Goal: Find specific page/section: Find specific page/section

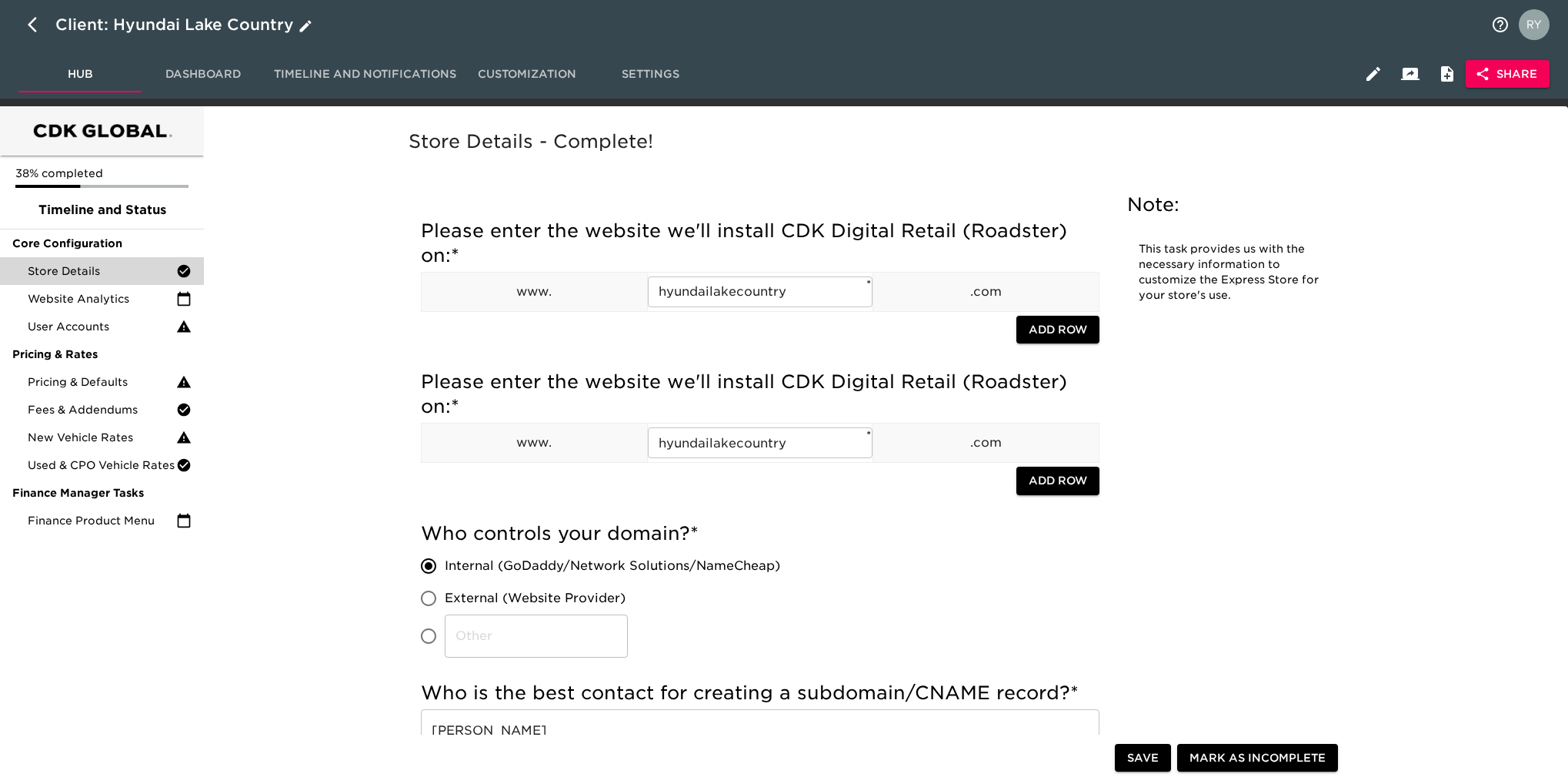
scroll to position [1540, 0]
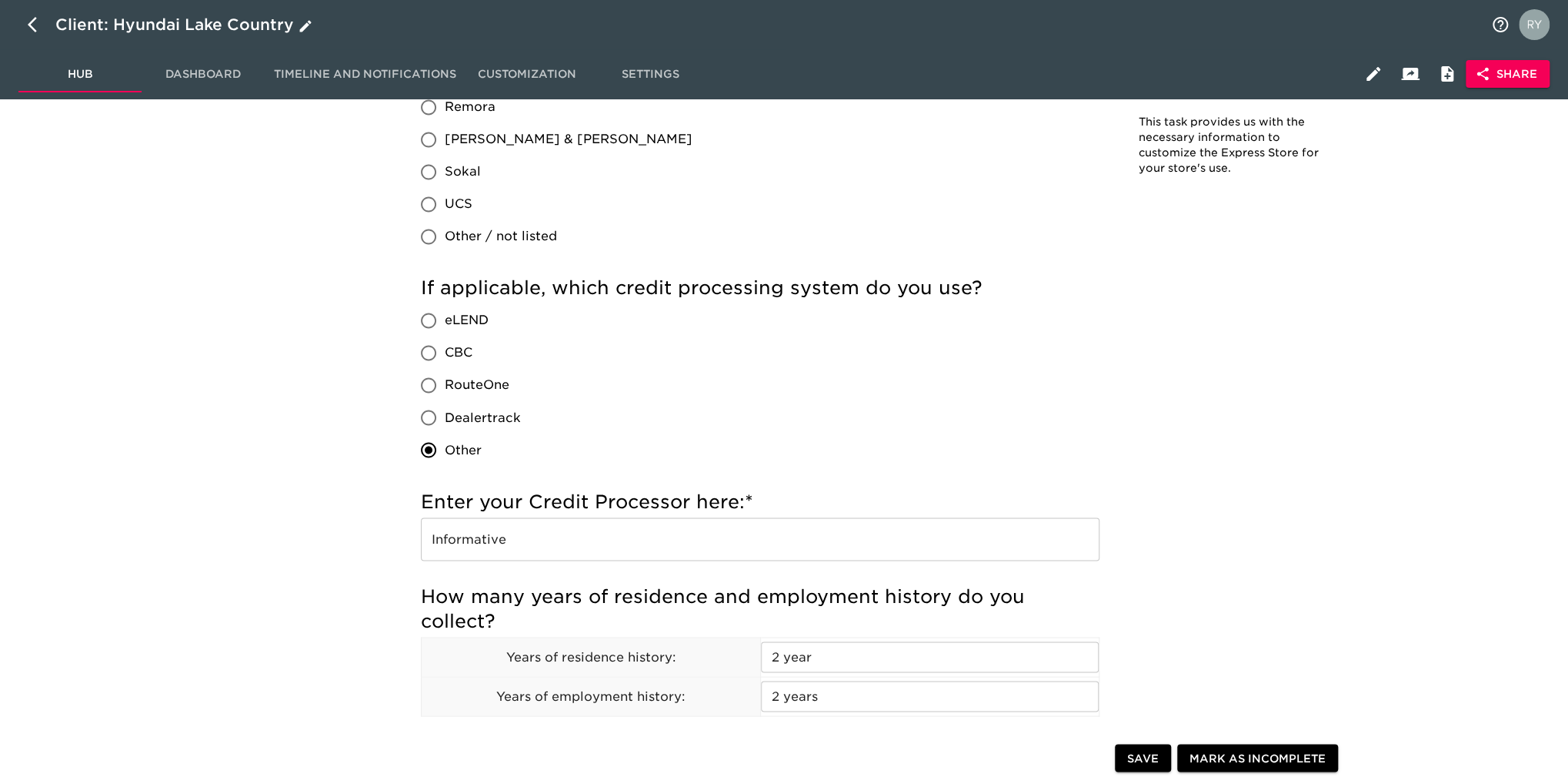
click at [30, 24] on icon "button" at bounding box center [32, 24] width 9 height 15
select select "10"
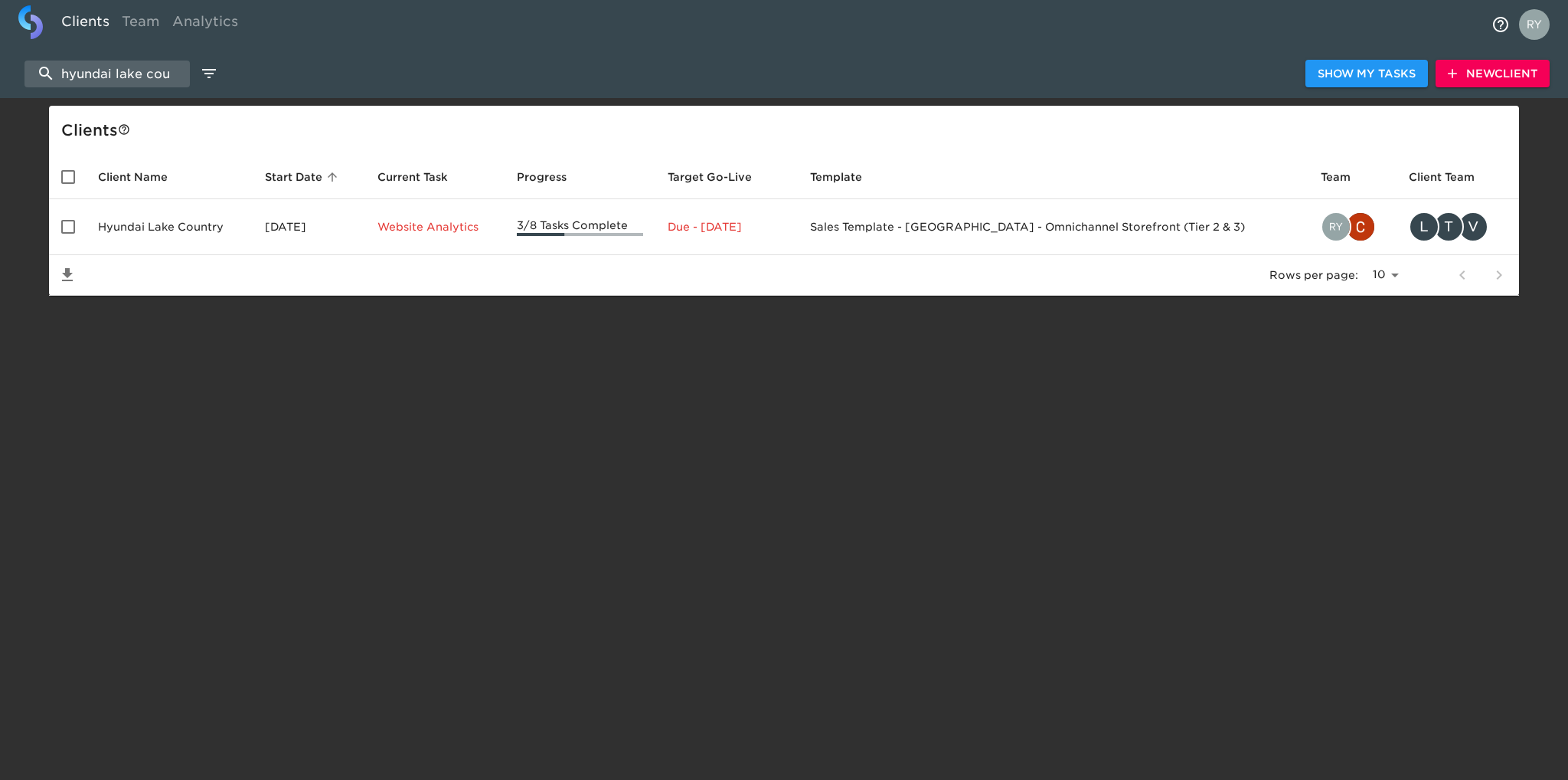
drag, startPoint x: 174, startPoint y: 71, endPoint x: 22, endPoint y: 77, distance: 152.1
click at [22, 77] on div "hyundai lake cou Show My Tasks New Client" at bounding box center [784, 73] width 1568 height 49
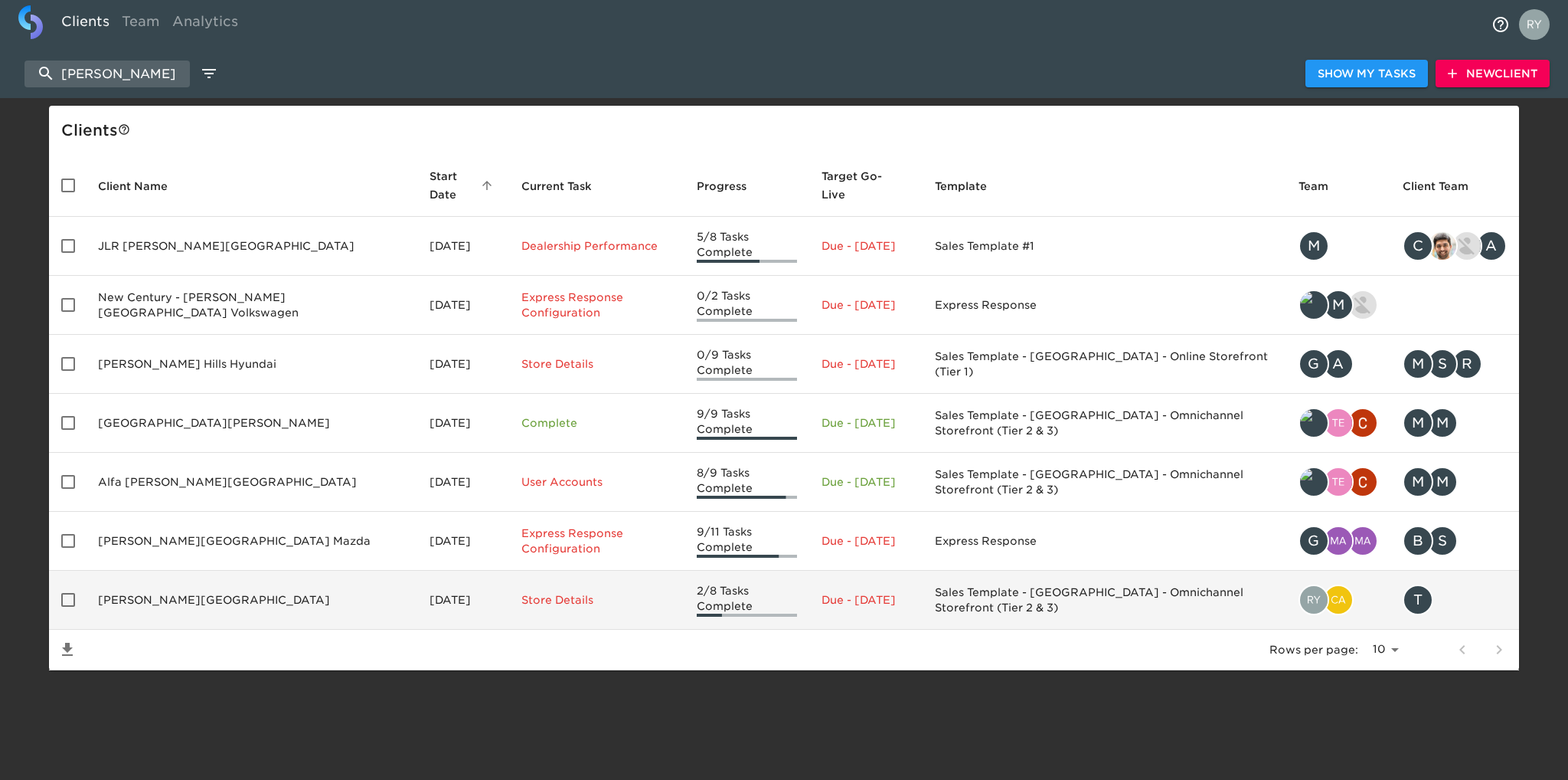
type input "[PERSON_NAME]"
click at [162, 570] on td "[PERSON_NAME][GEOGRAPHIC_DATA]" at bounding box center [251, 599] width 332 height 59
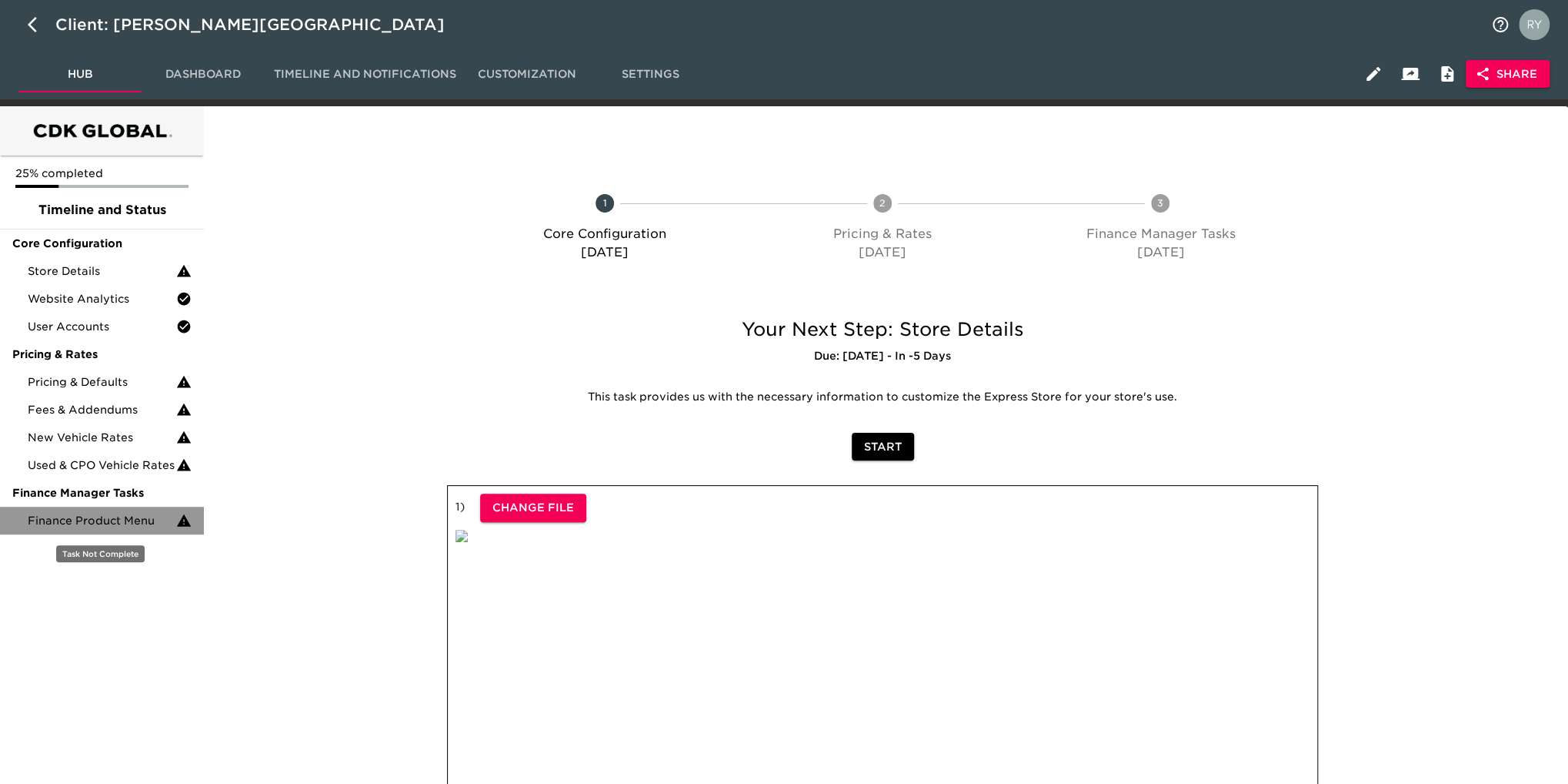
click at [129, 517] on span "Finance Product Menu" at bounding box center [102, 520] width 148 height 15
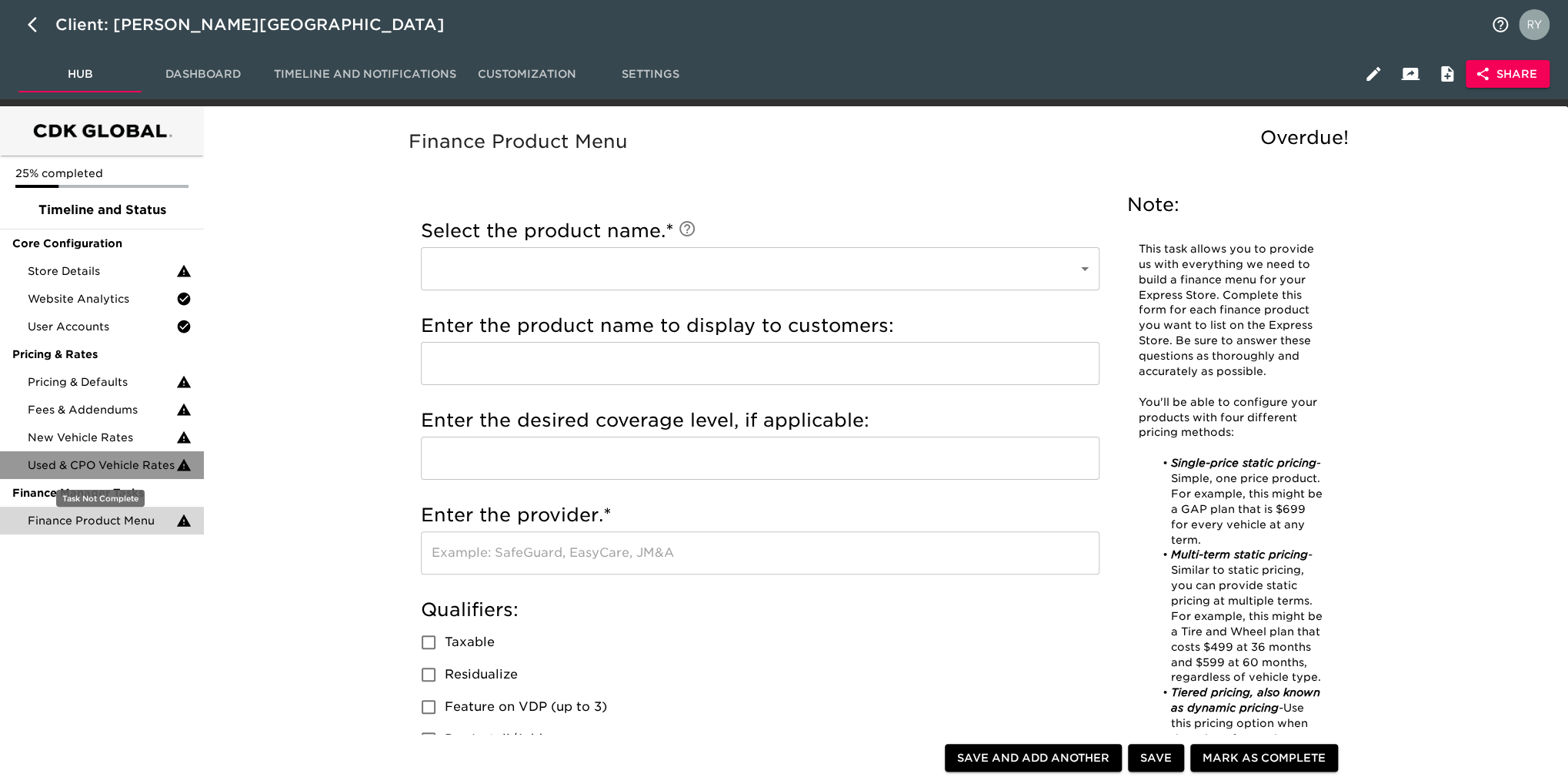
click at [49, 467] on span "Used & CPO Vehicle Rates" at bounding box center [102, 465] width 148 height 15
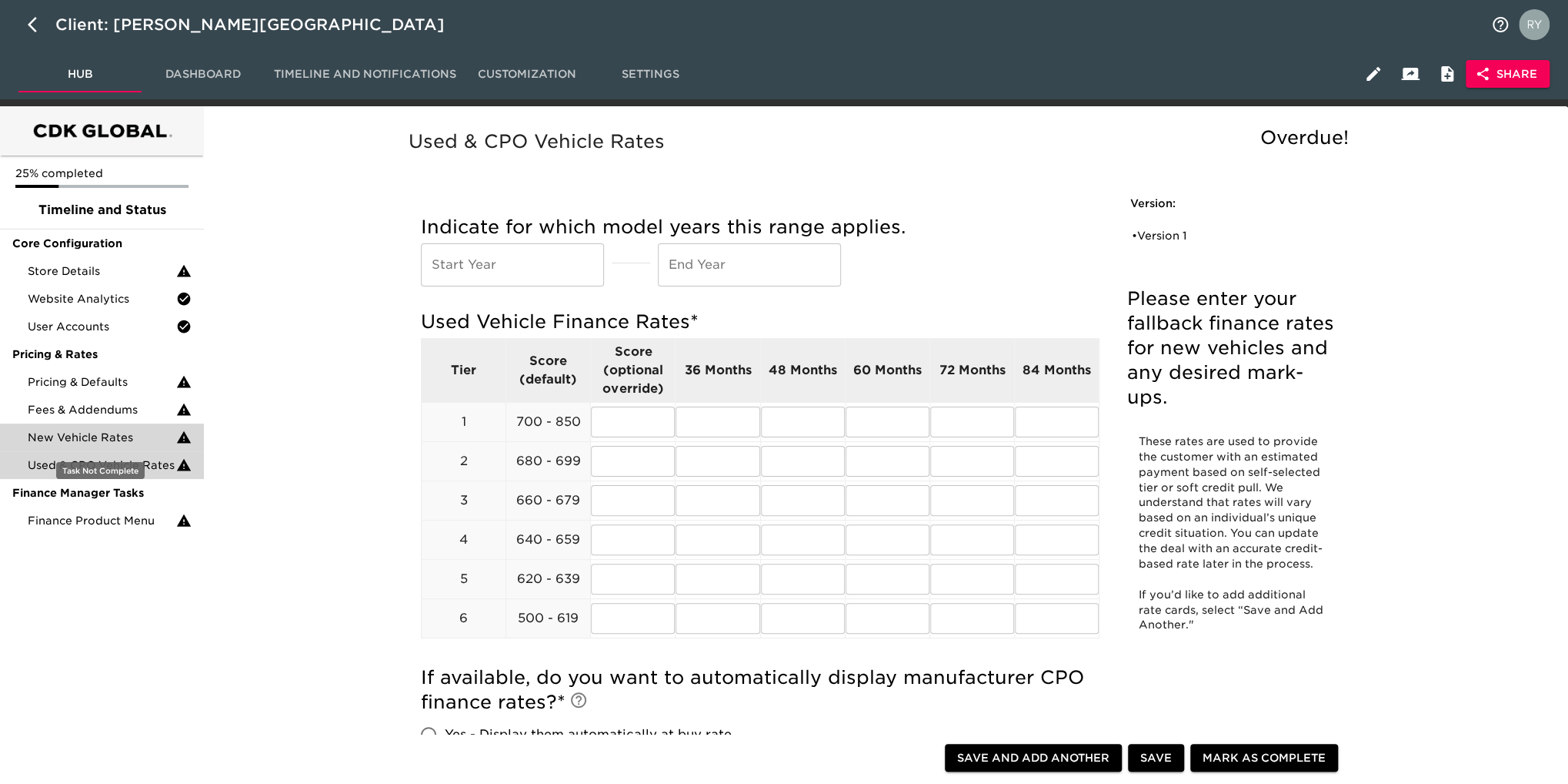
click at [117, 442] on span "New Vehicle Rates" at bounding box center [102, 437] width 148 height 15
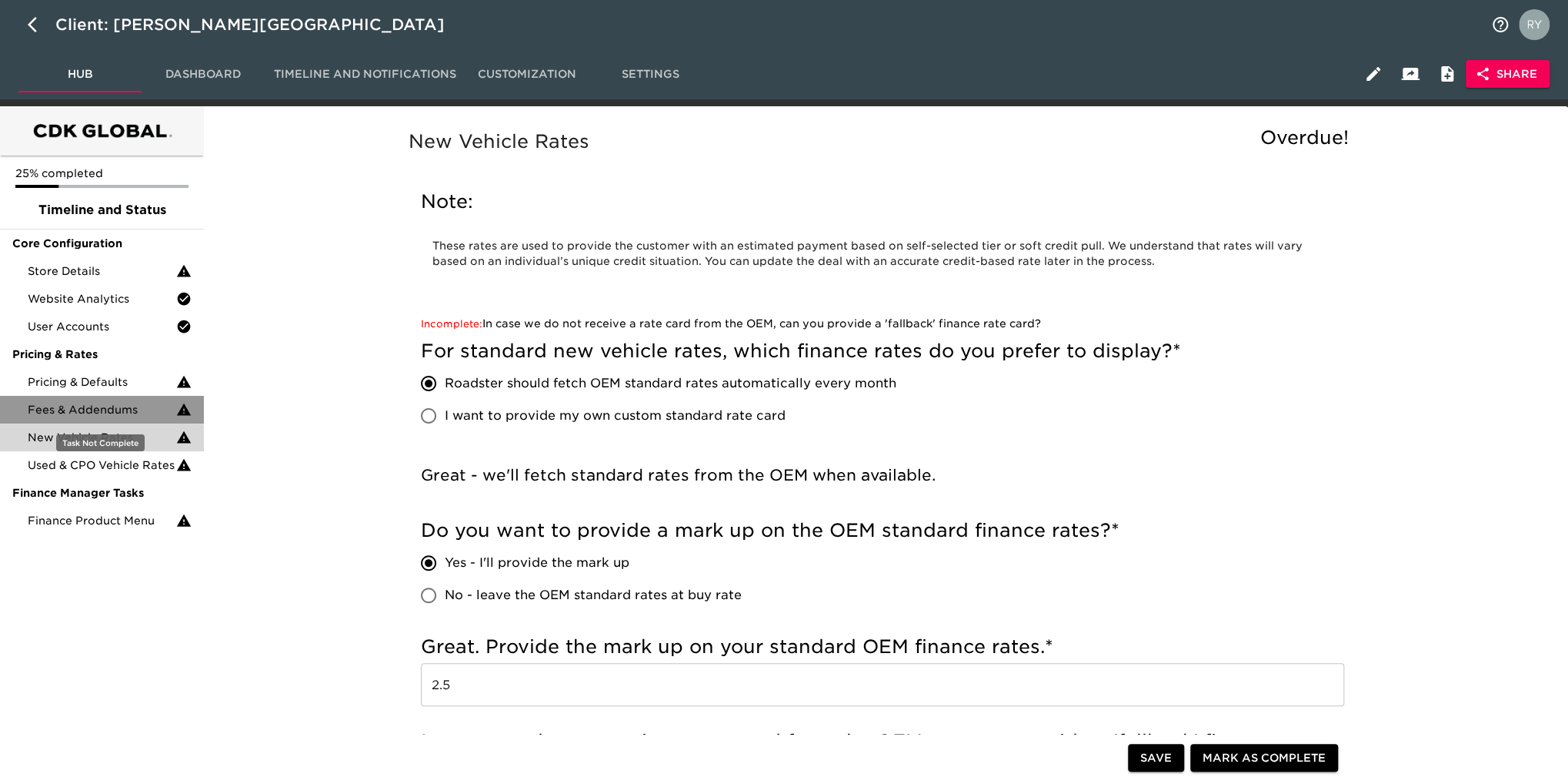
click at [134, 411] on span "Fees & Addendums" at bounding box center [102, 409] width 148 height 15
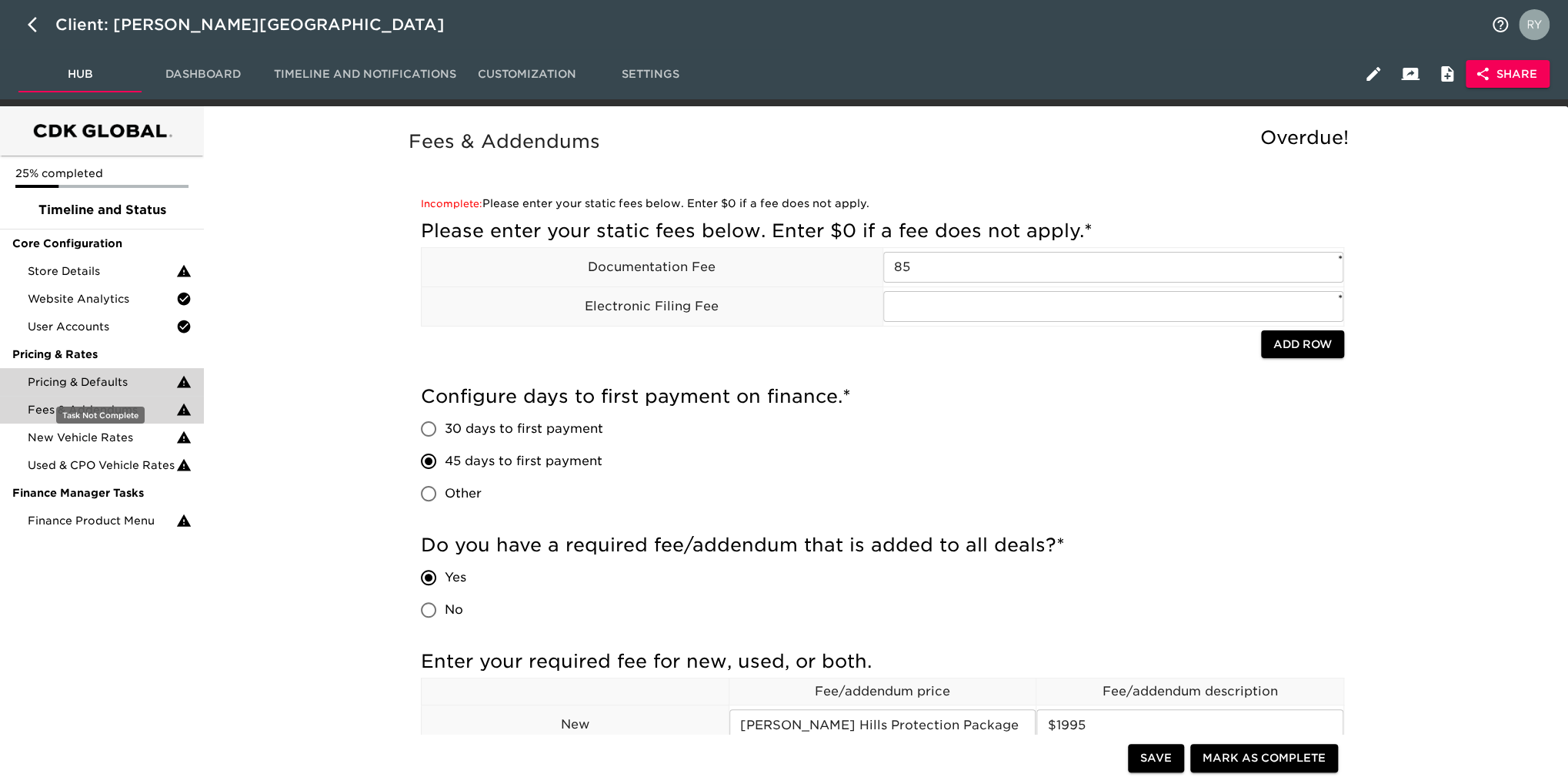
click at [132, 382] on span "Pricing & Defaults" at bounding box center [102, 382] width 148 height 15
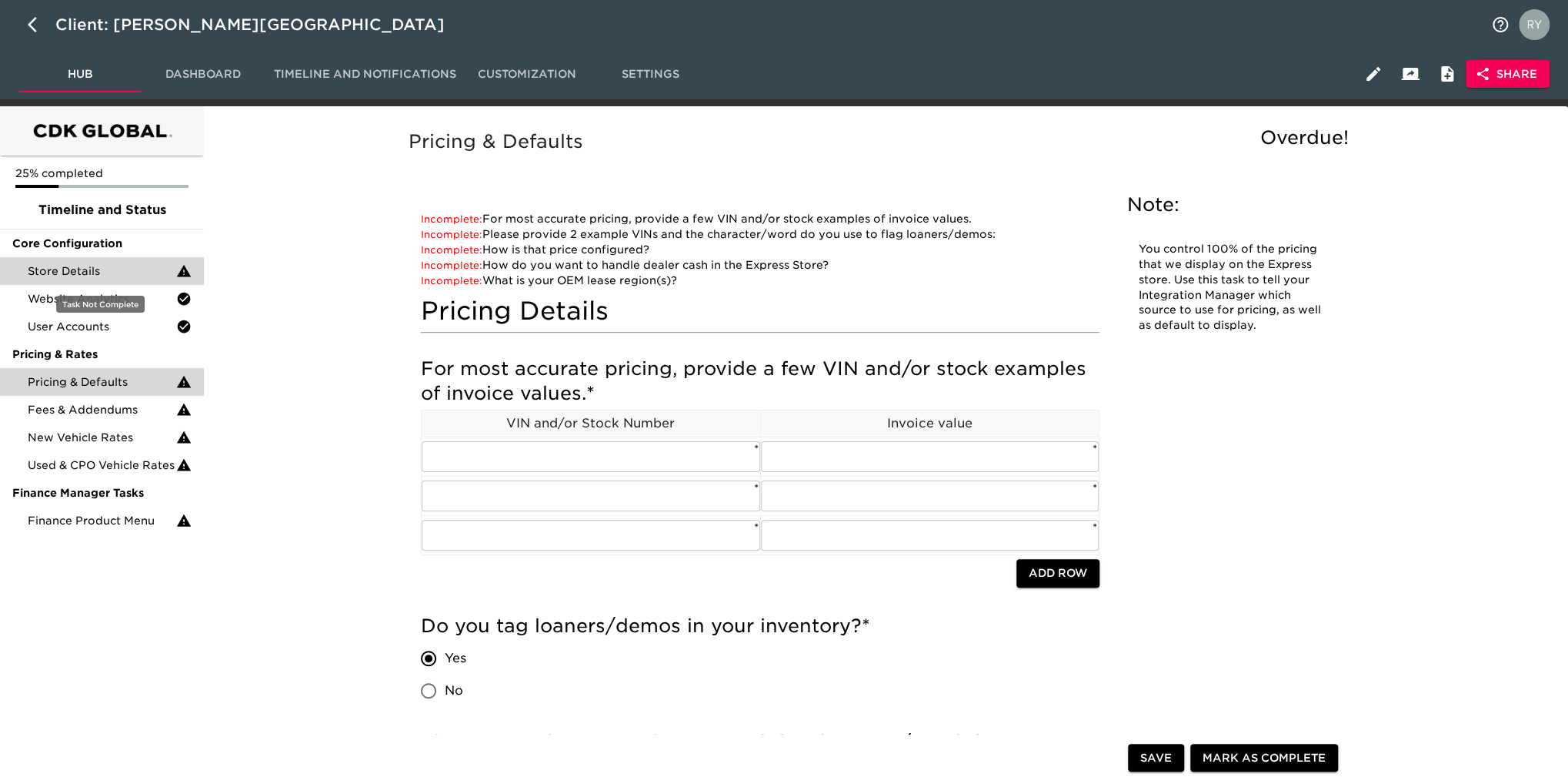
click at [80, 276] on span "Store Details" at bounding box center [102, 271] width 148 height 15
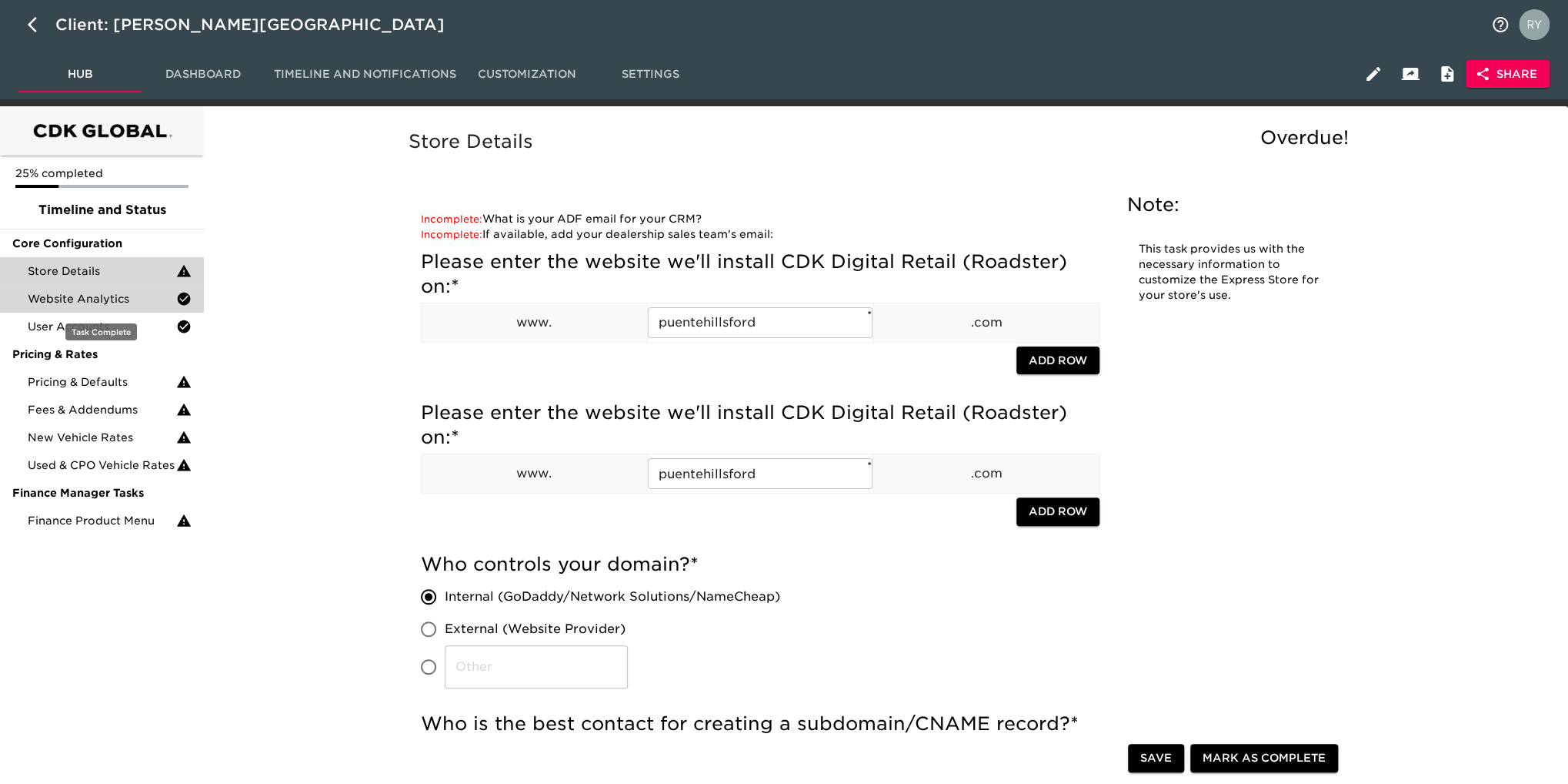
click at [71, 302] on span "Website Analytics" at bounding box center [102, 298] width 148 height 15
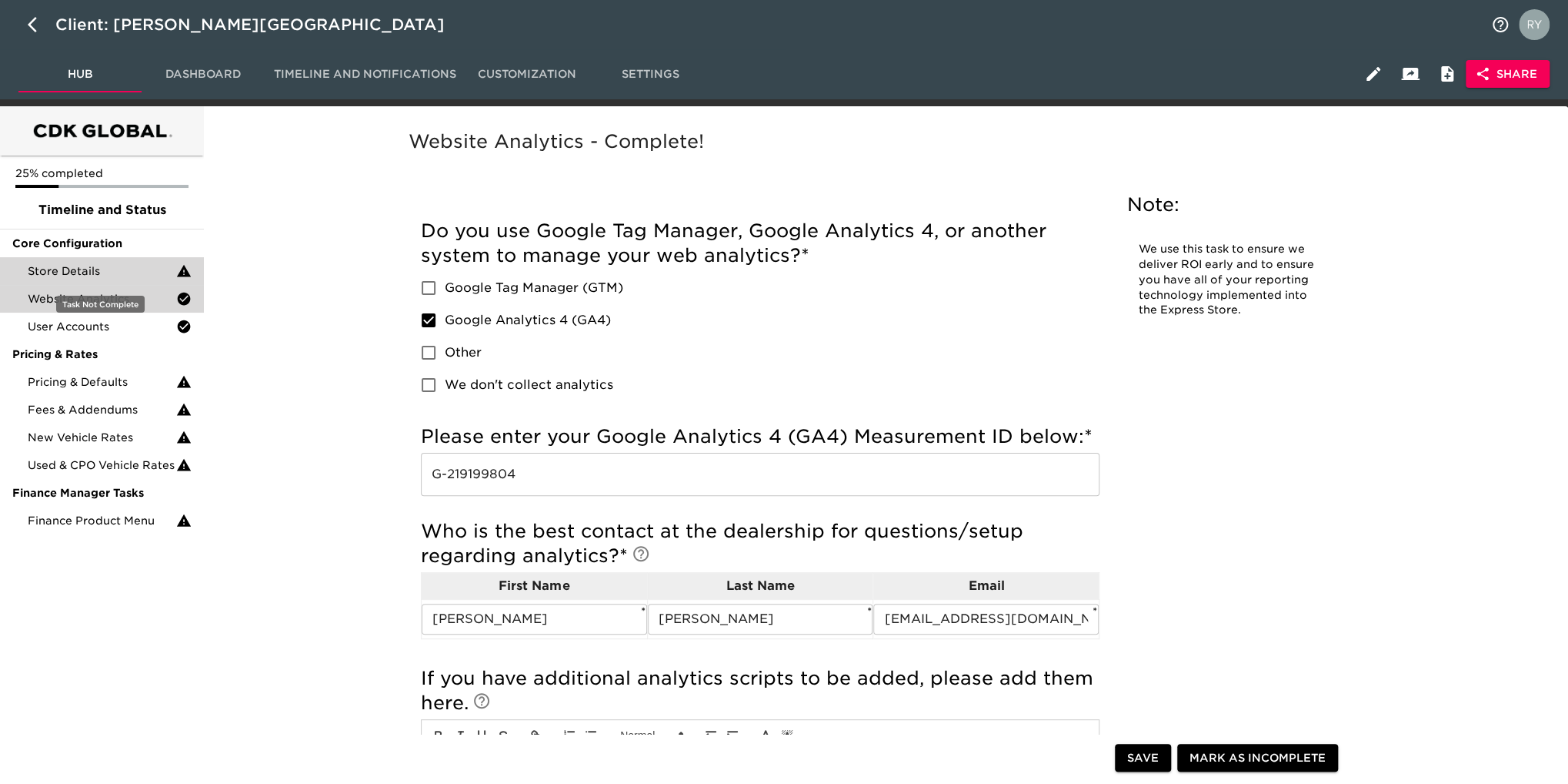
click at [59, 262] on div "Store Details" at bounding box center [102, 271] width 204 height 27
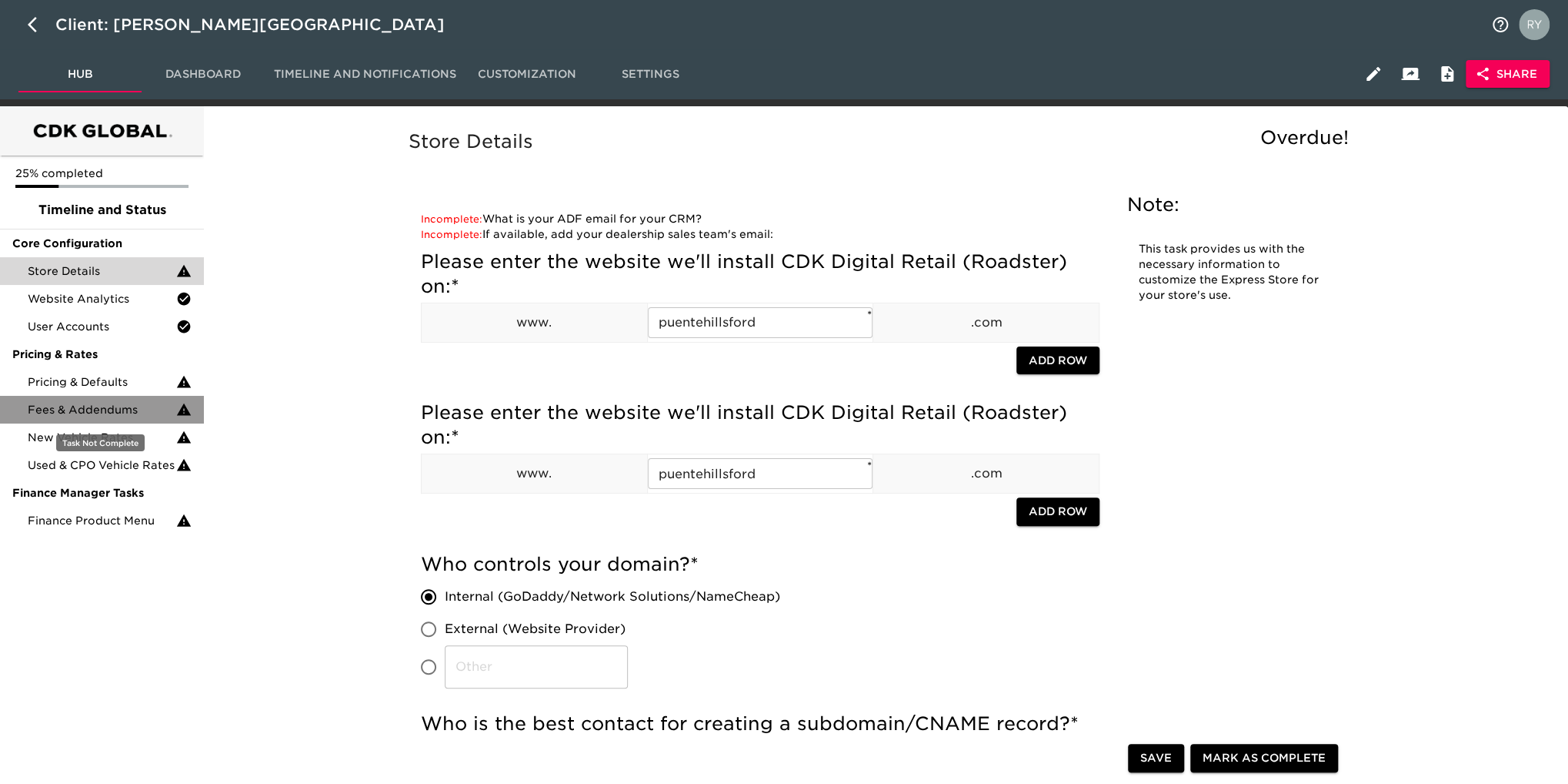
click at [89, 410] on span "Fees & Addendums" at bounding box center [102, 409] width 148 height 15
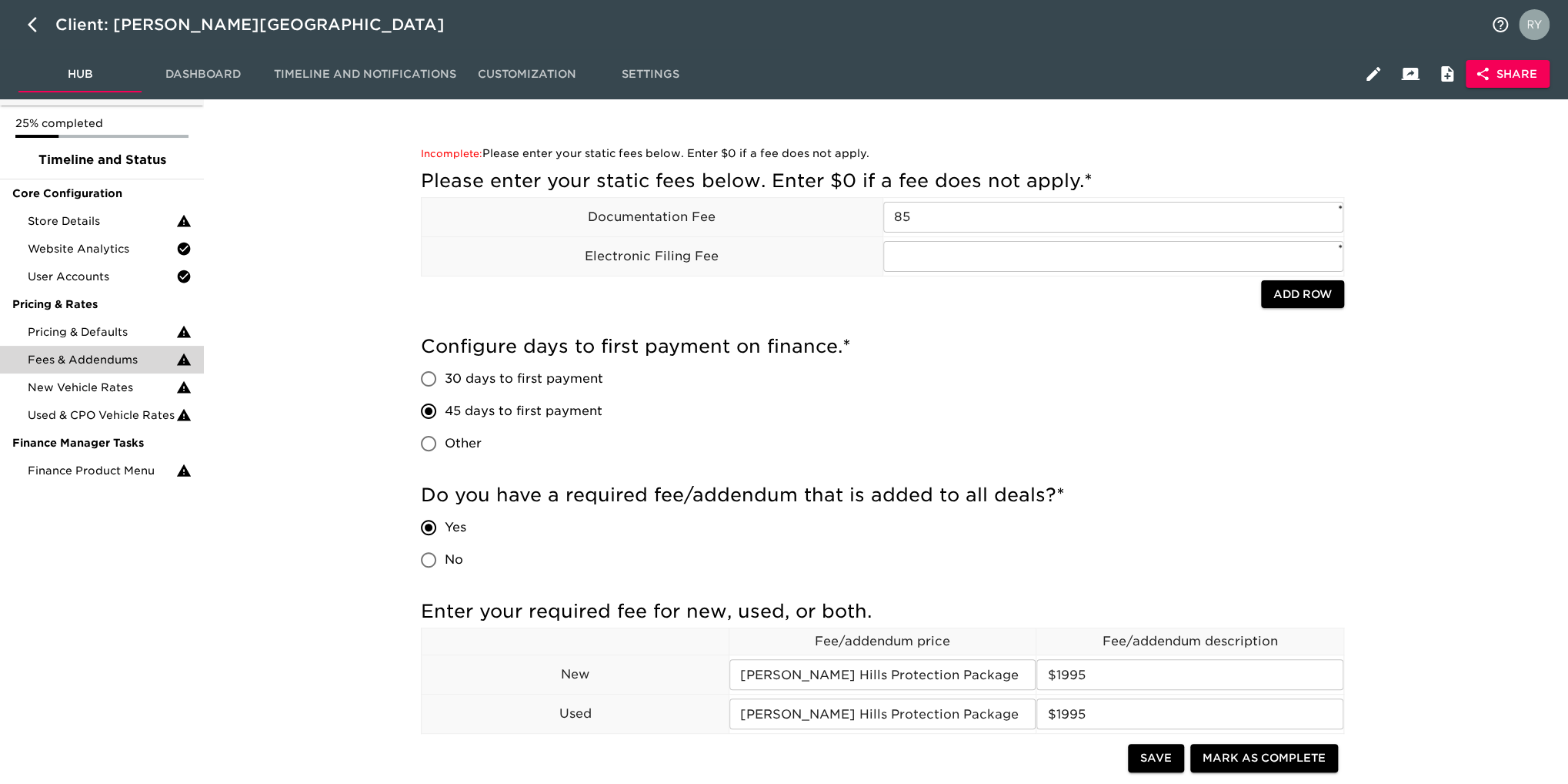
scroll to position [77, 0]
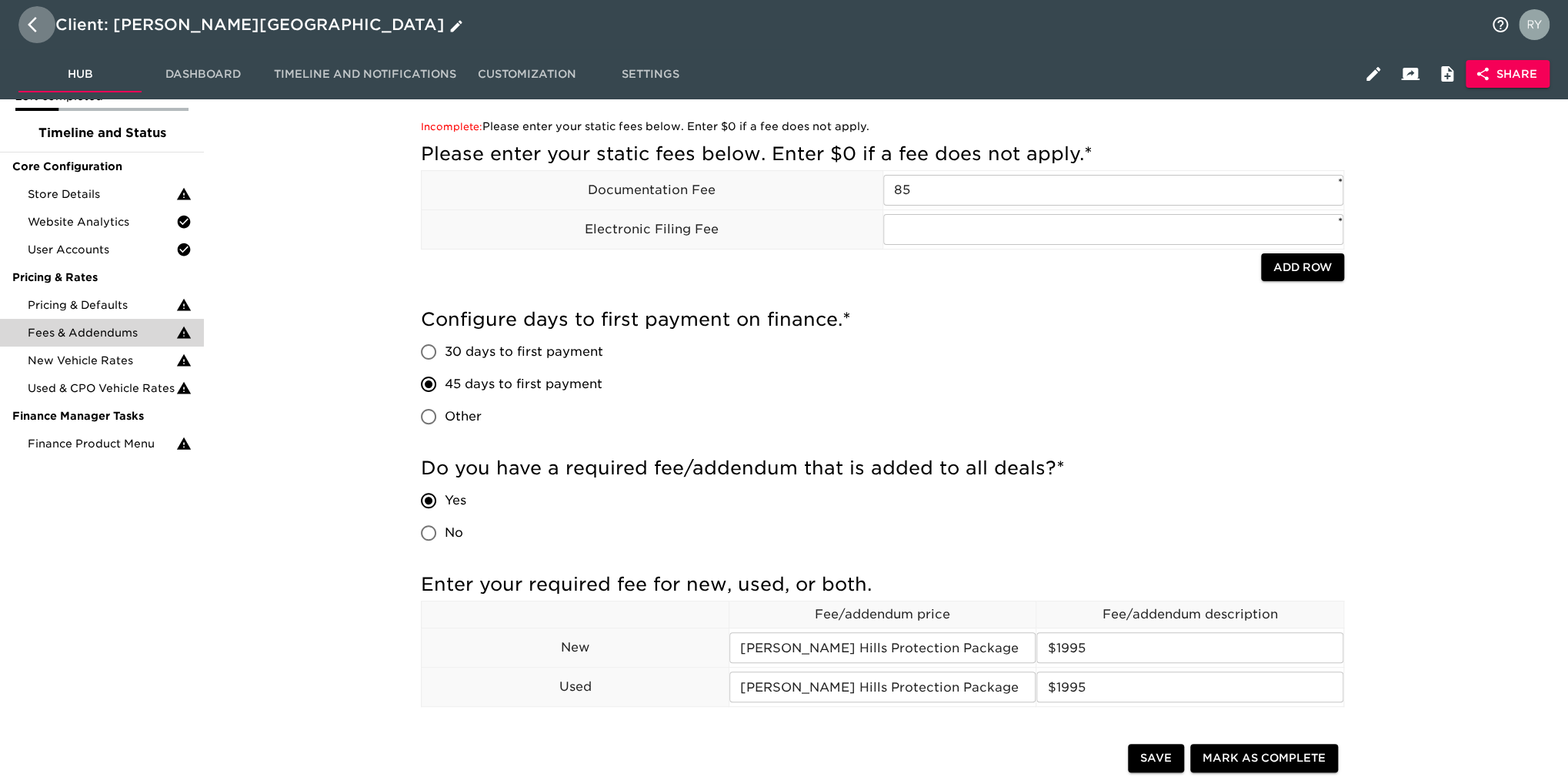
click at [27, 23] on icon "button" at bounding box center [37, 24] width 18 height 18
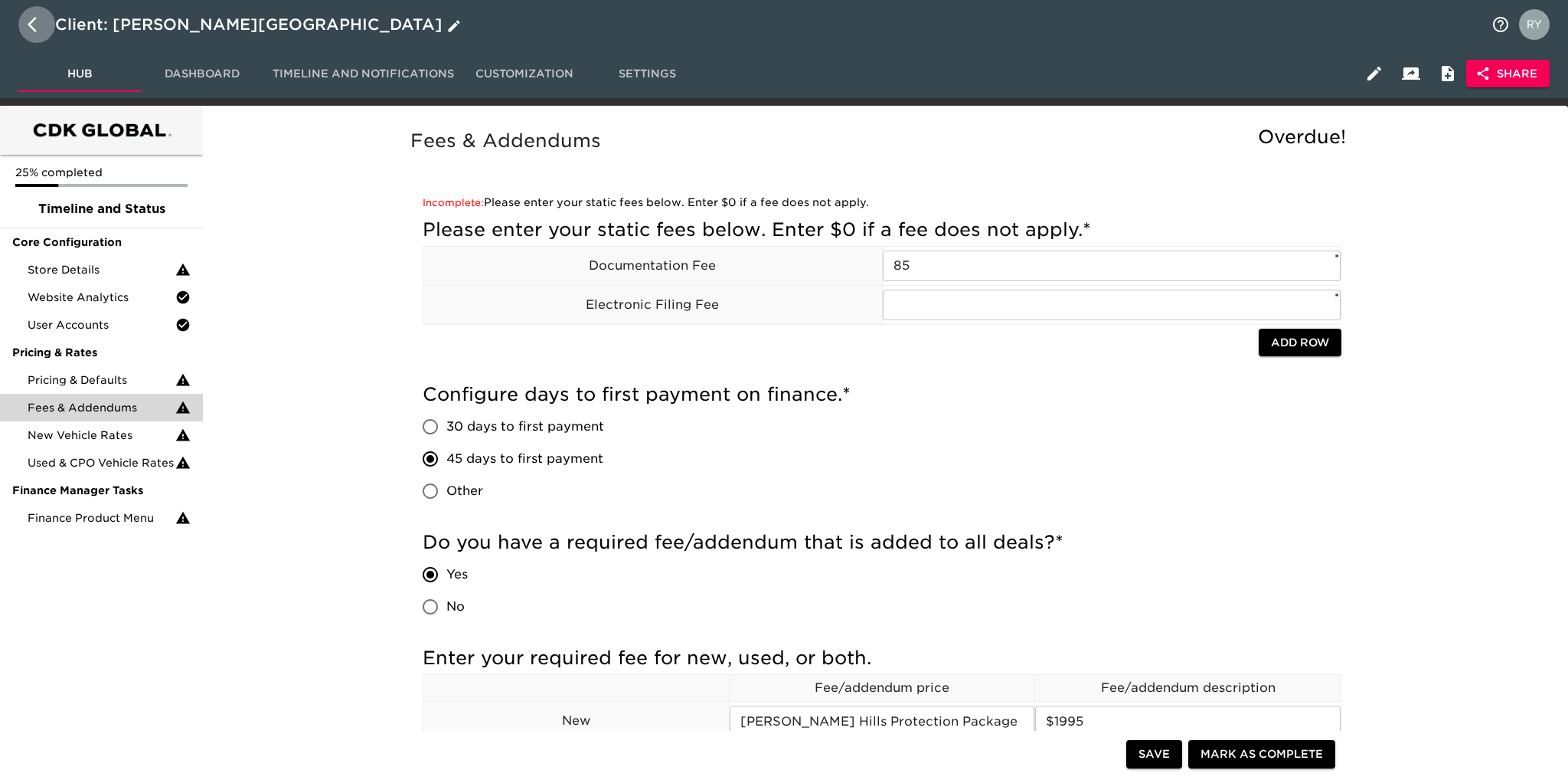
select select "10"
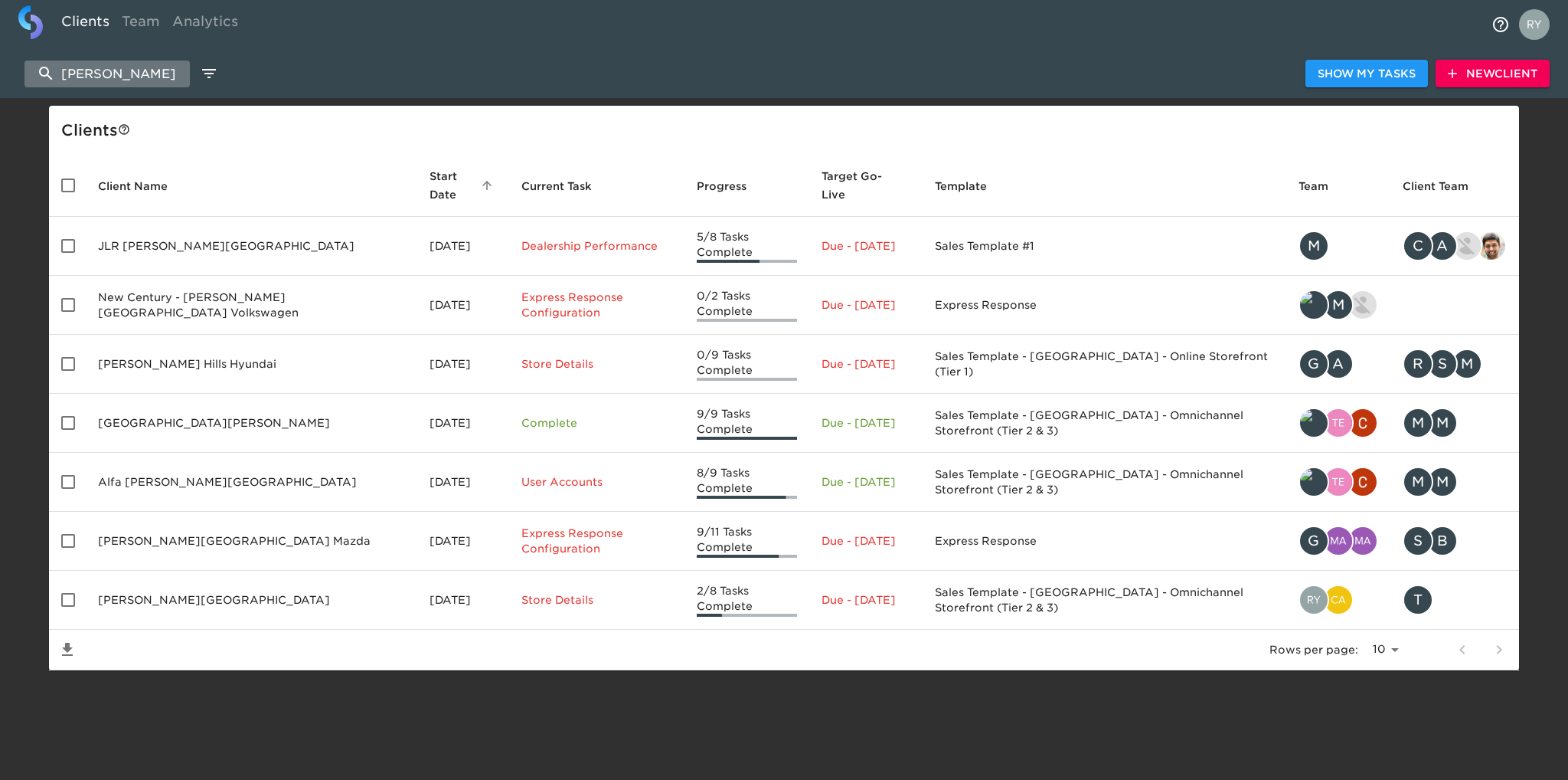
drag, startPoint x: 126, startPoint y: 74, endPoint x: 56, endPoint y: 80, distance: 70.3
click at [56, 80] on input "[PERSON_NAME]" at bounding box center [108, 74] width 166 height 27
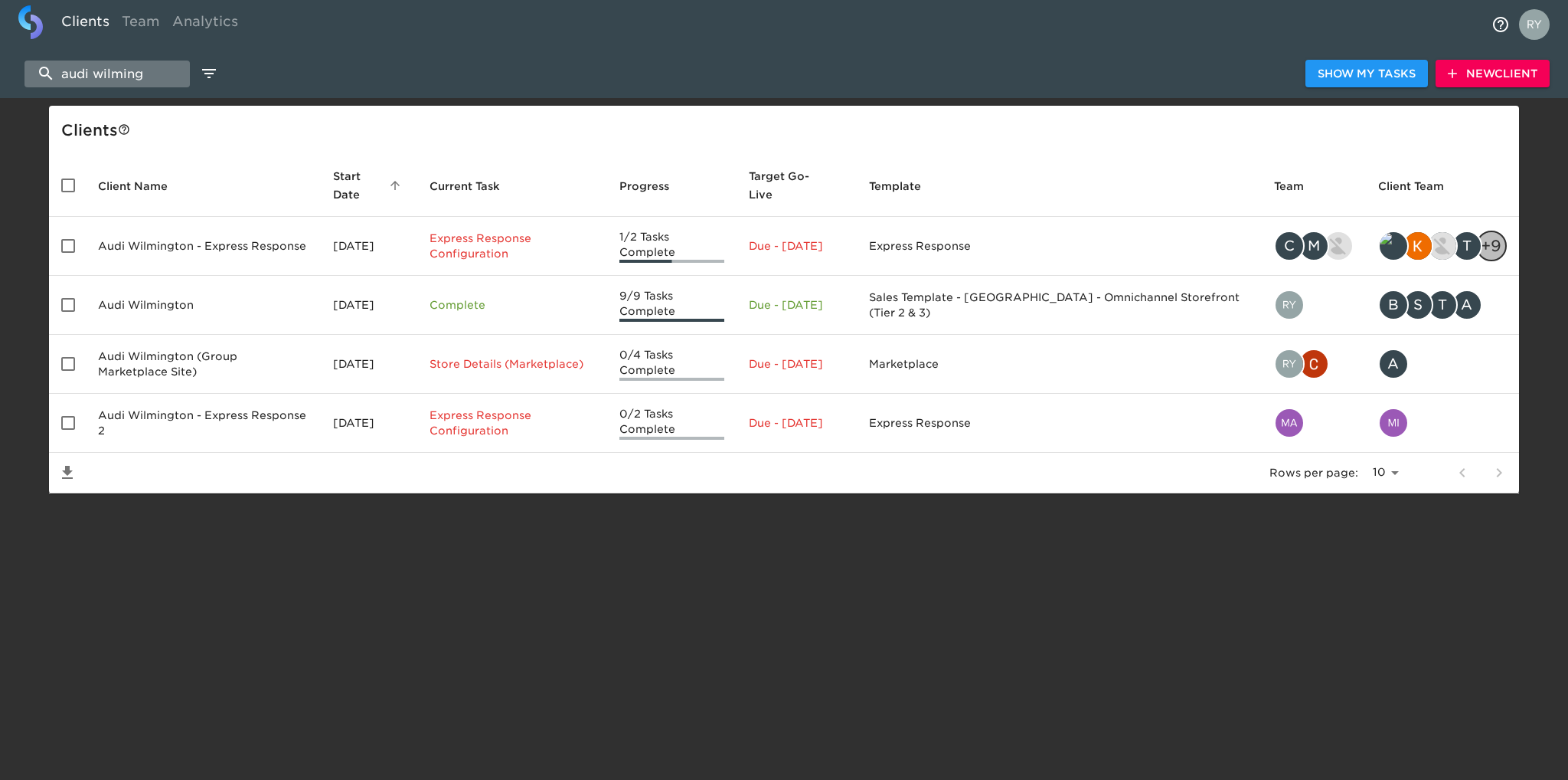
click at [166, 66] on input "audi wilming" at bounding box center [108, 74] width 166 height 27
type input "a"
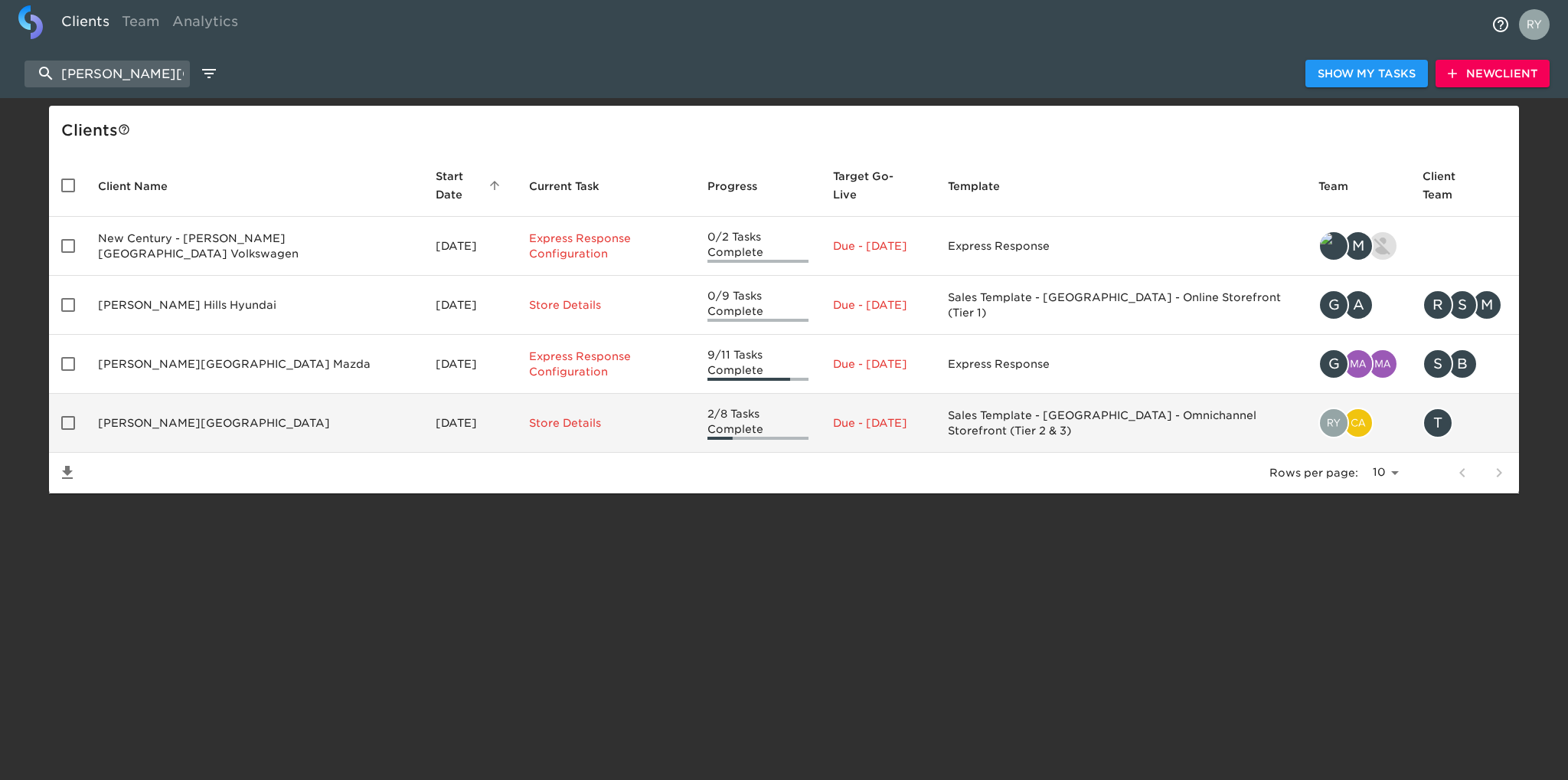
type input "[PERSON_NAME][GEOGRAPHIC_DATA]"
click at [133, 402] on td "[PERSON_NAME][GEOGRAPHIC_DATA]" at bounding box center [254, 423] width 337 height 59
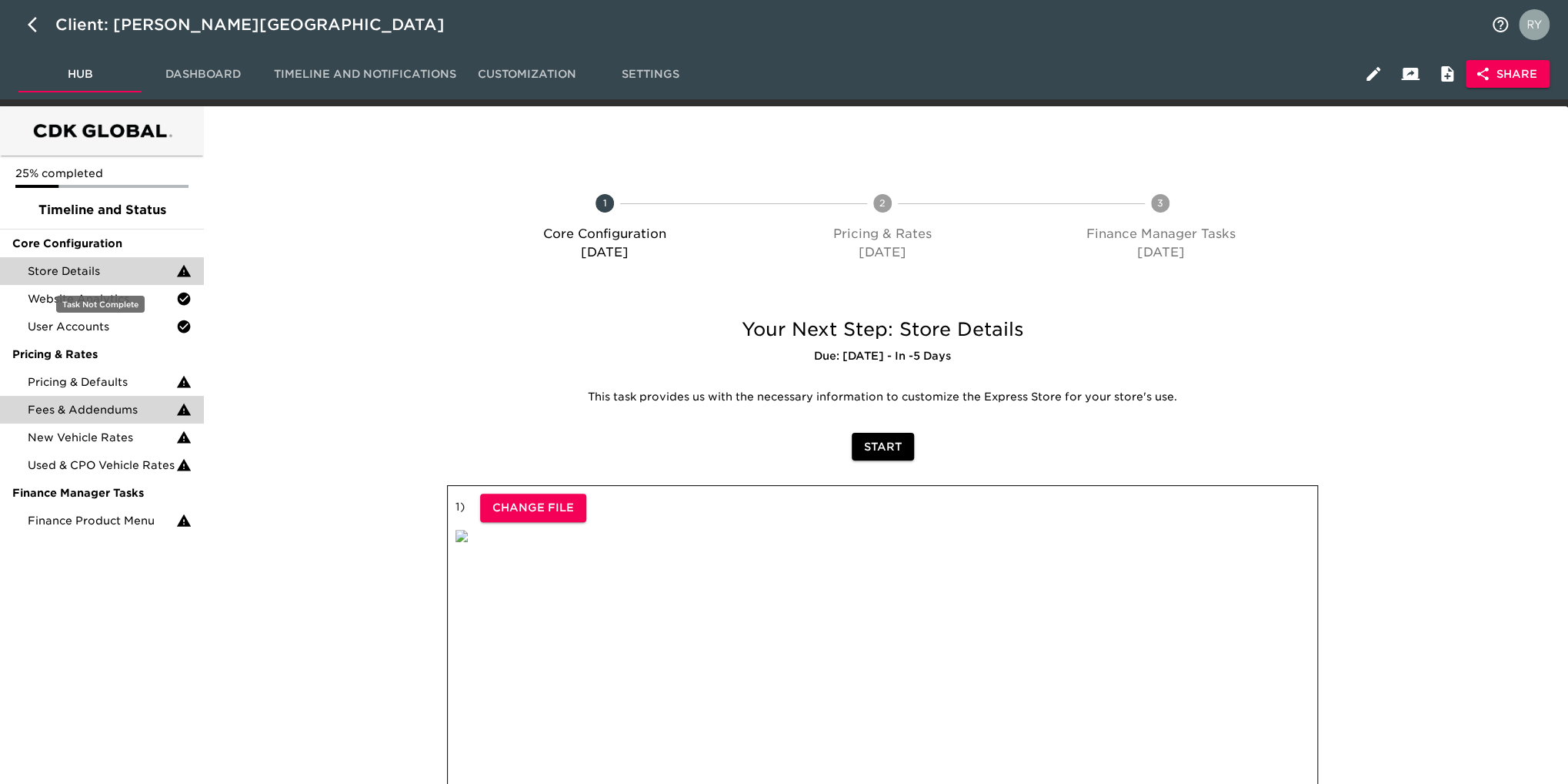
click at [92, 270] on span "Store Details" at bounding box center [102, 271] width 148 height 15
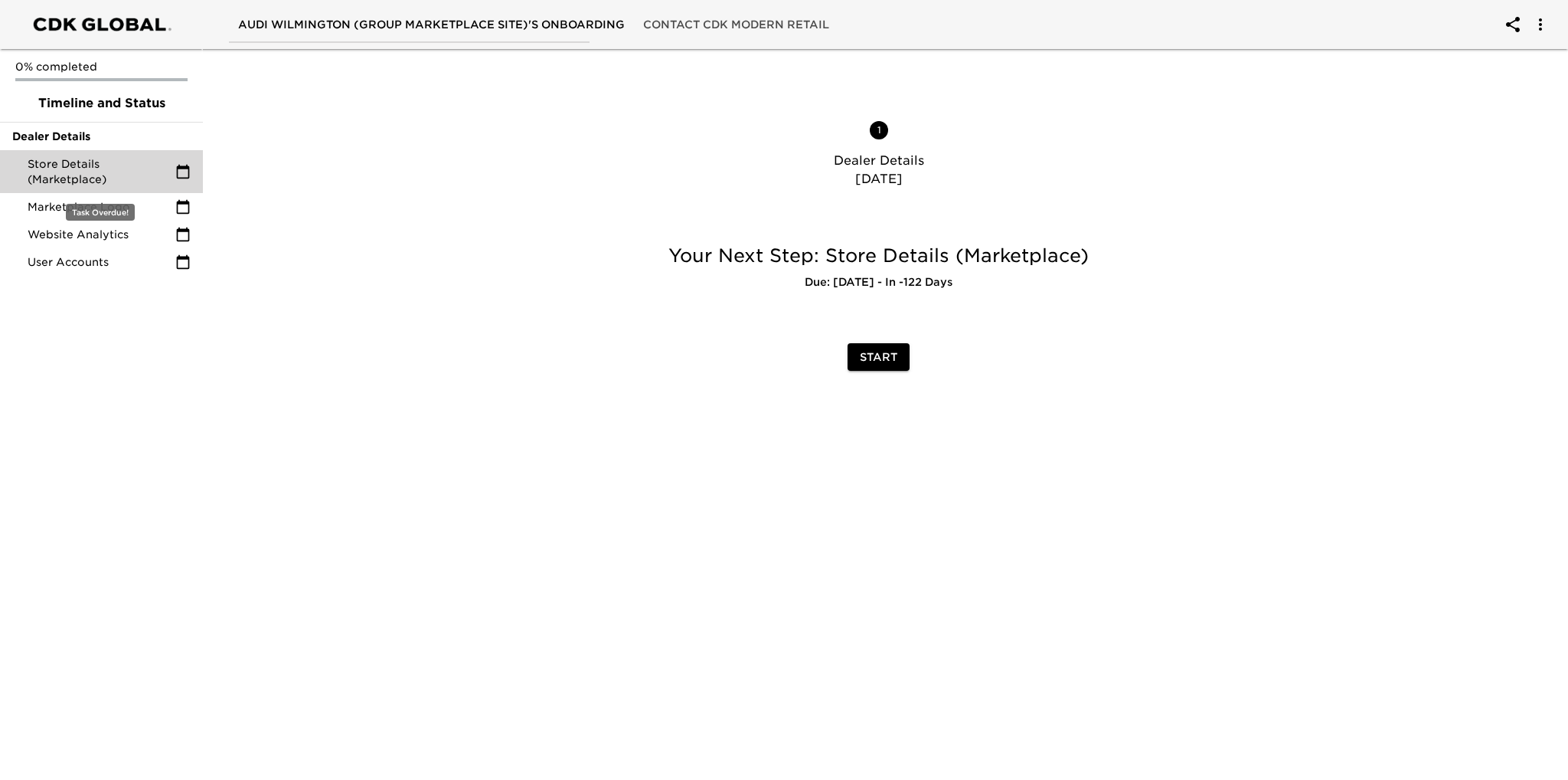
click at [86, 164] on span "Store Details (Marketplace)" at bounding box center [101, 171] width 148 height 31
